Goal: Task Accomplishment & Management: Manage account settings

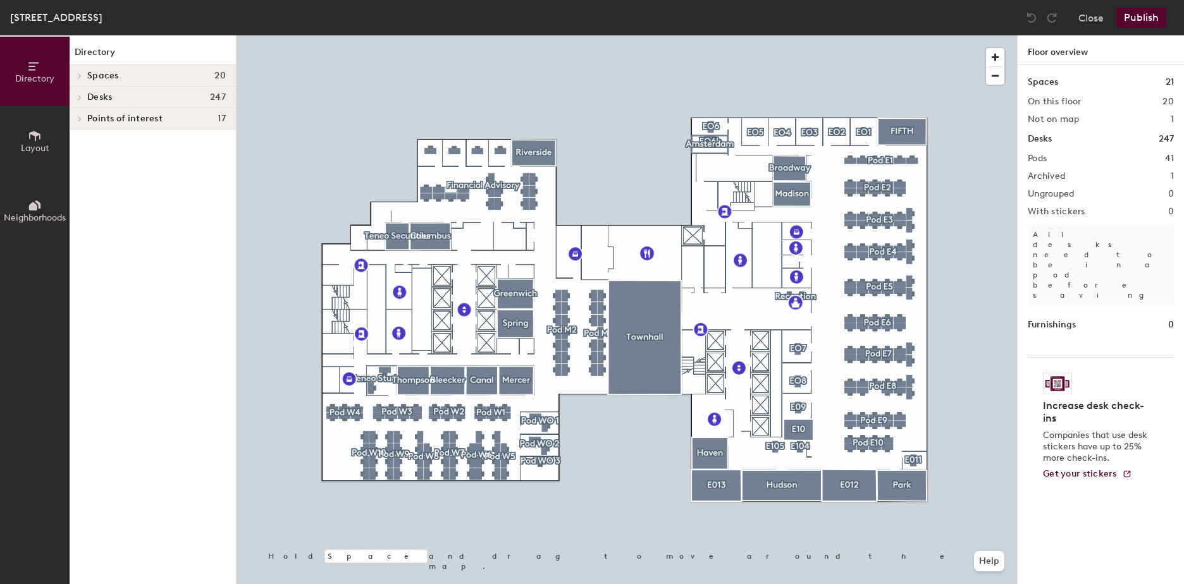
click at [479, 35] on div at bounding box center [627, 35] width 781 height 0
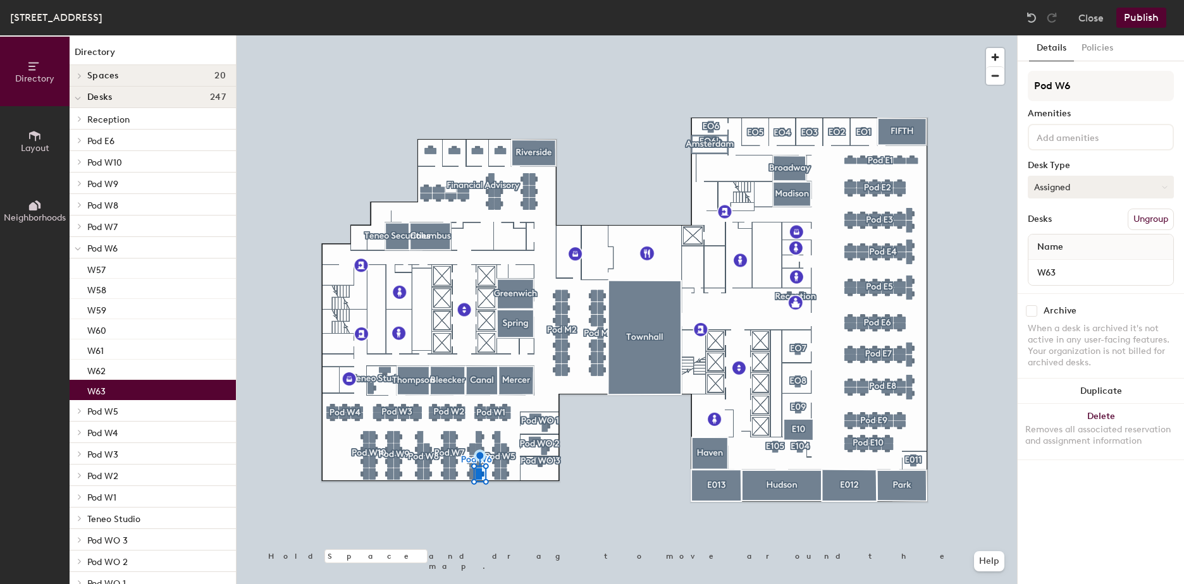
click at [1063, 184] on button "Assigned" at bounding box center [1101, 187] width 146 height 23
click at [1084, 254] on ul "Assigned Hot Hoteled" at bounding box center [1091, 245] width 127 height 57
click at [1073, 190] on button "Assigned" at bounding box center [1101, 187] width 146 height 23
click at [1063, 262] on div "Hoteled" at bounding box center [1091, 264] width 127 height 19
click at [1139, 33] on div "280 Park Avenue, 4th Floor Close Publish" at bounding box center [592, 17] width 1184 height 35
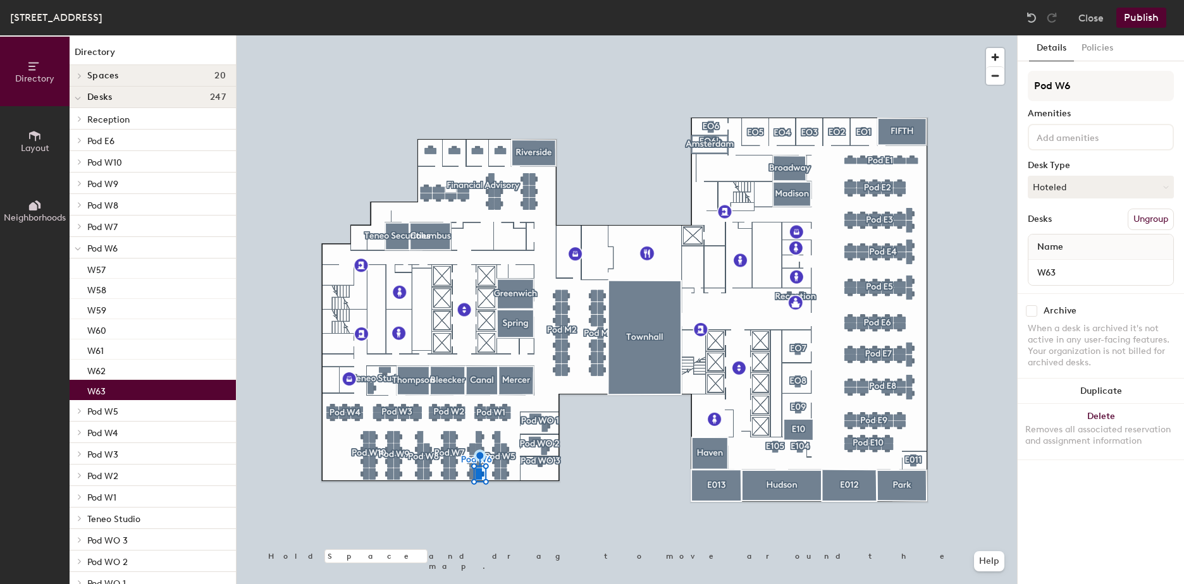
click at [1135, 25] on button "Publish" at bounding box center [1141, 18] width 50 height 20
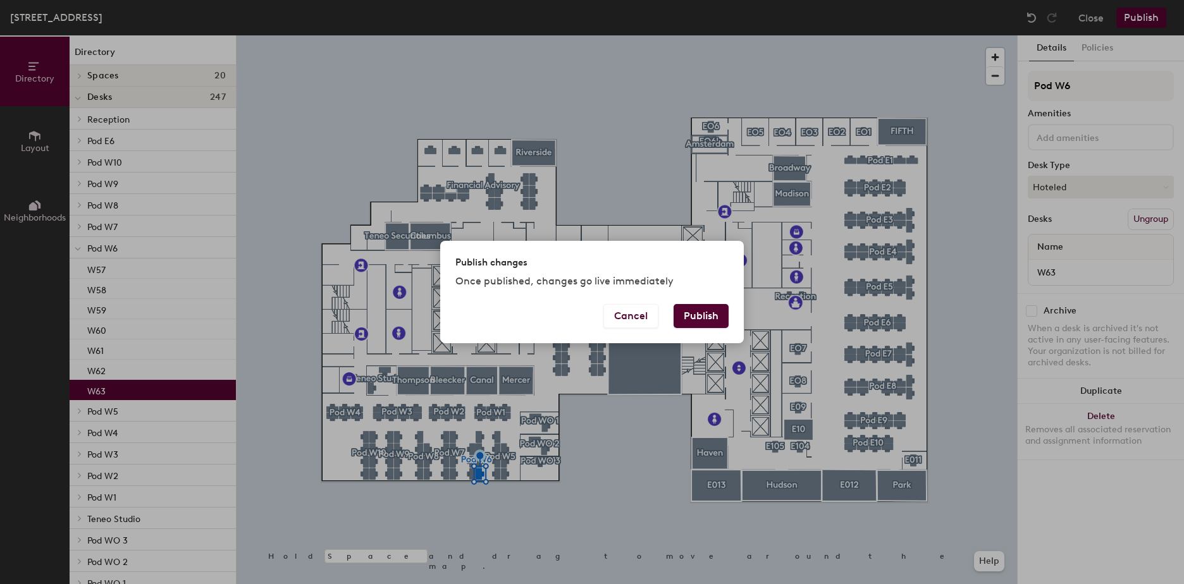
click at [725, 316] on button "Publish" at bounding box center [701, 316] width 55 height 24
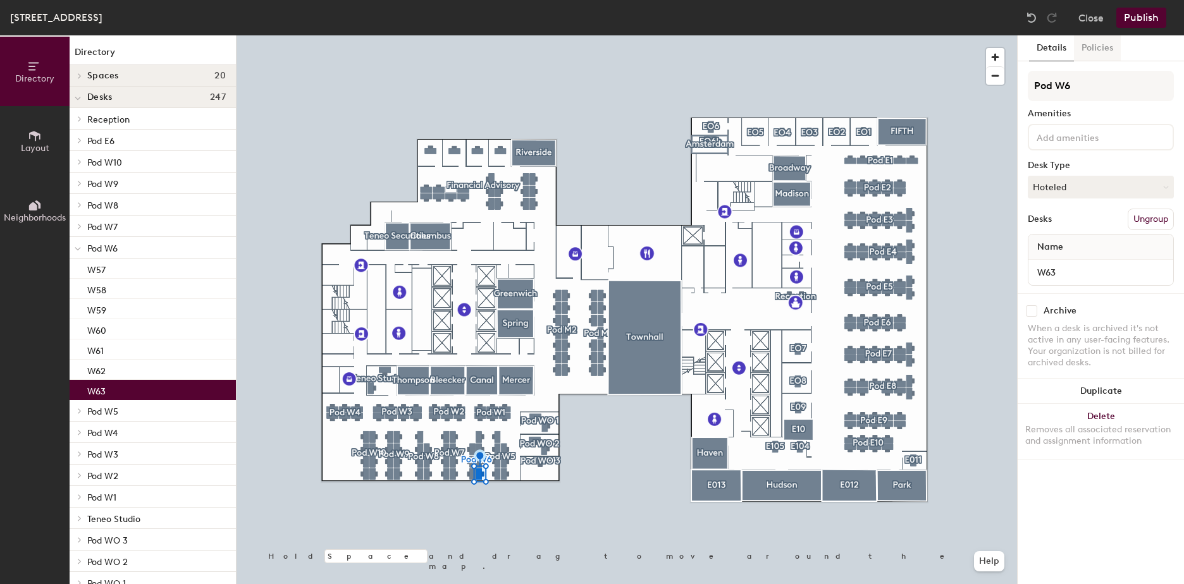
click at [1094, 46] on button "Policies" at bounding box center [1097, 48] width 47 height 26
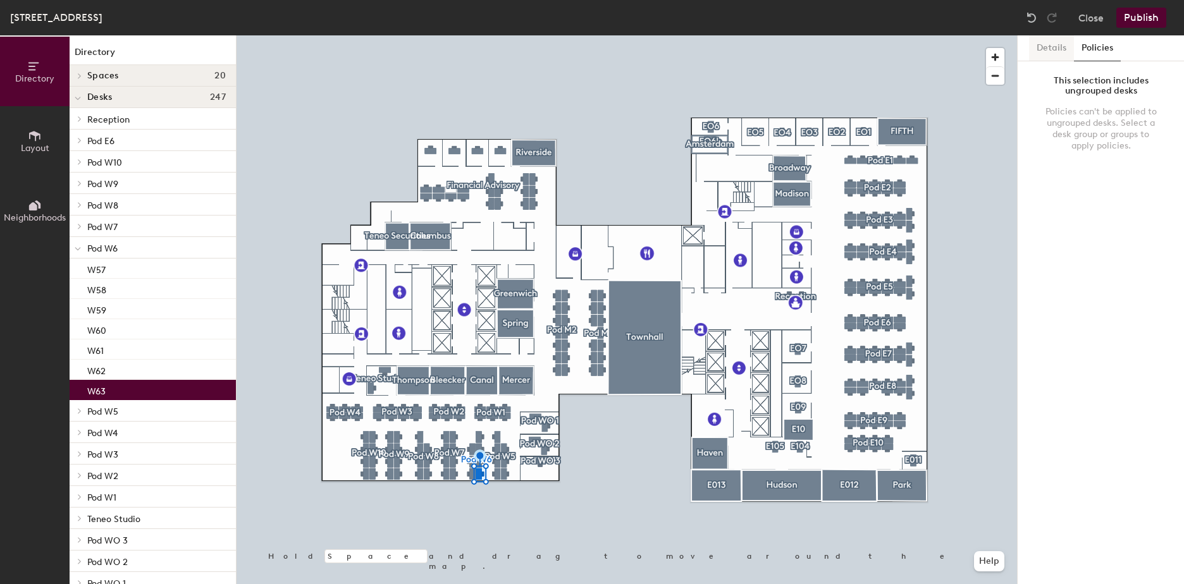
click at [1050, 47] on button "Details" at bounding box center [1051, 48] width 45 height 26
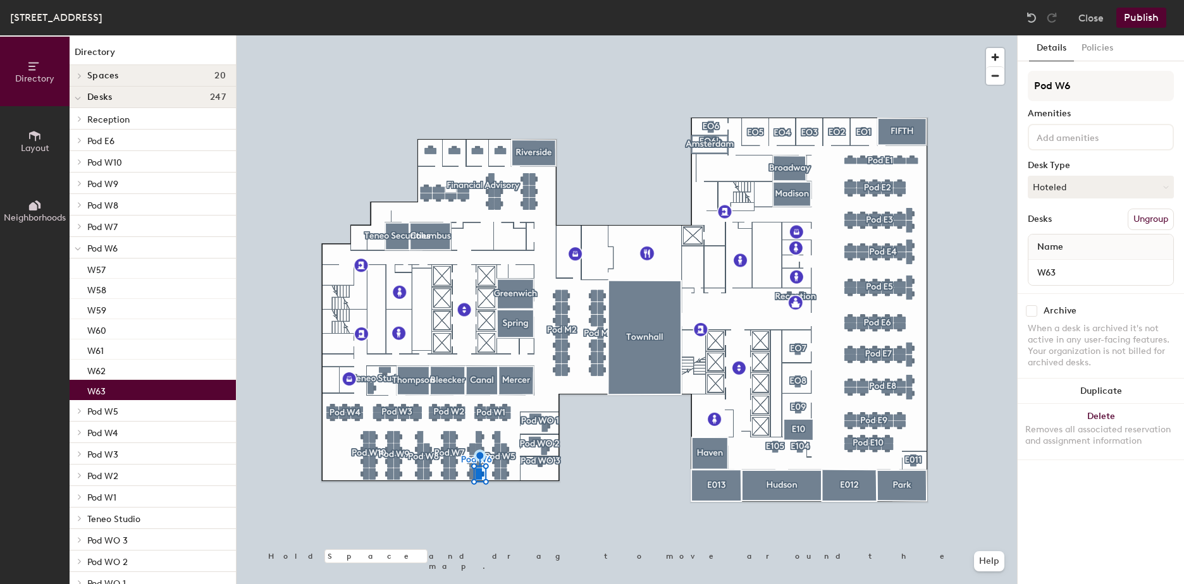
click at [1032, 313] on input "checkbox" at bounding box center [1031, 311] width 11 height 11
checkbox input "false"
click at [1112, 52] on button "Policies" at bounding box center [1097, 48] width 47 height 26
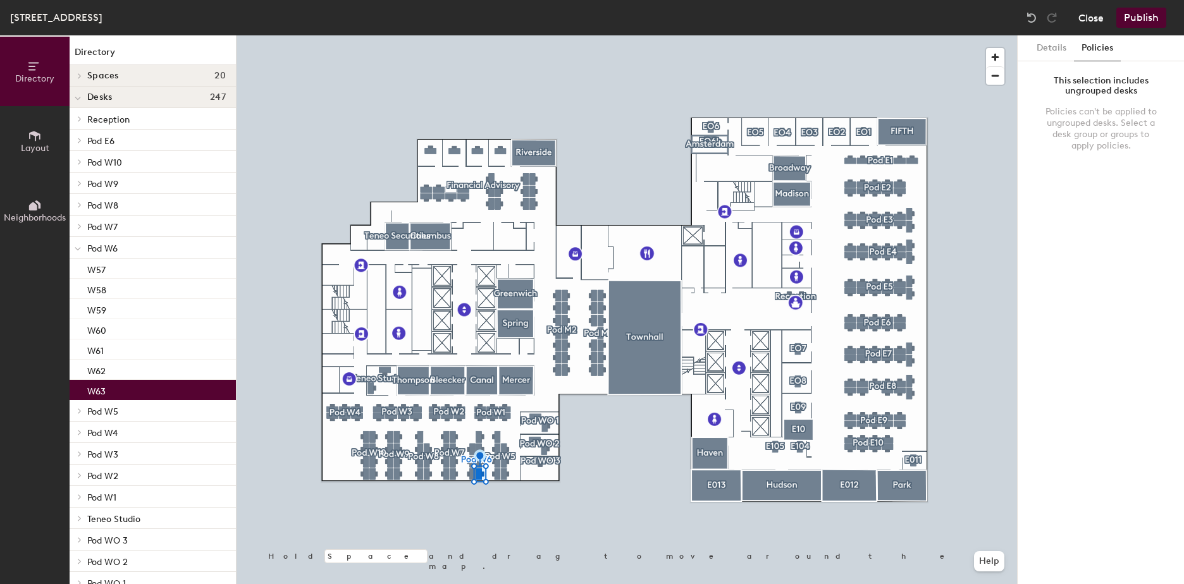
click at [1093, 11] on button "Close" at bounding box center [1090, 18] width 25 height 20
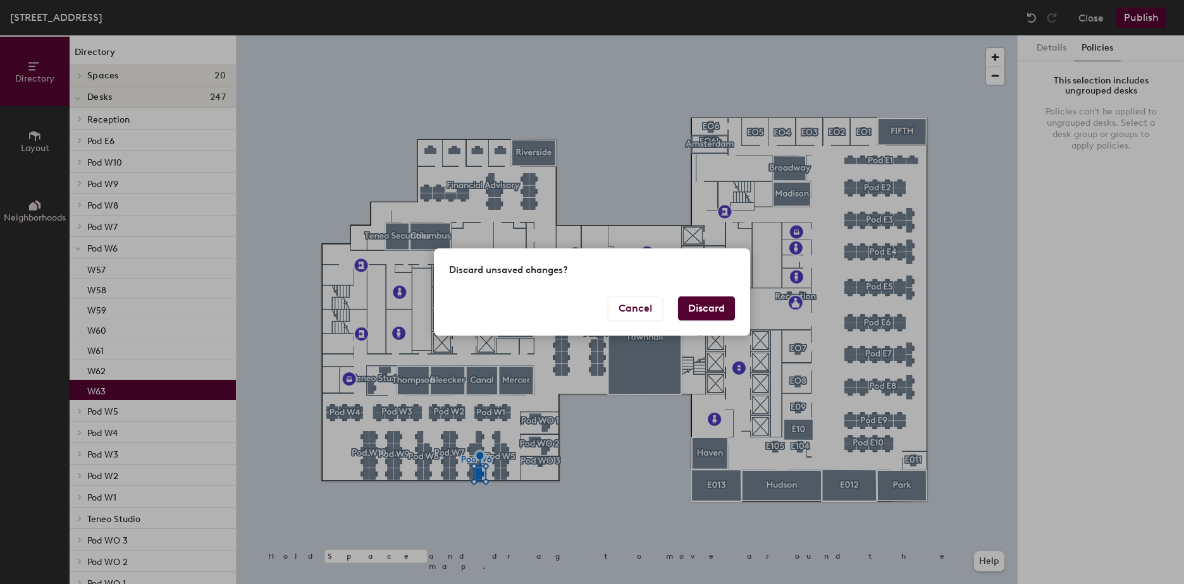
click at [699, 312] on button "Discard" at bounding box center [706, 309] width 57 height 24
